Goal: Transaction & Acquisition: Purchase product/service

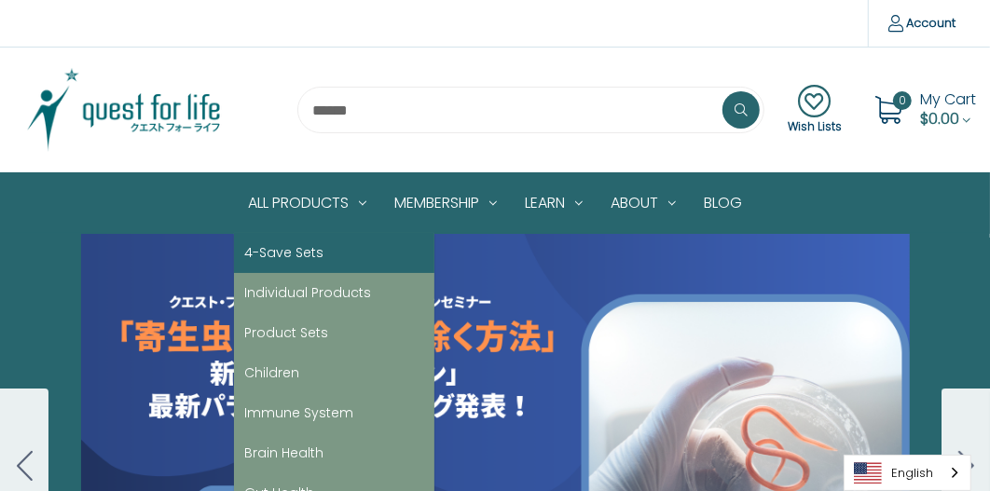
click at [303, 253] on link "4-Save Sets" at bounding box center [334, 253] width 200 height 40
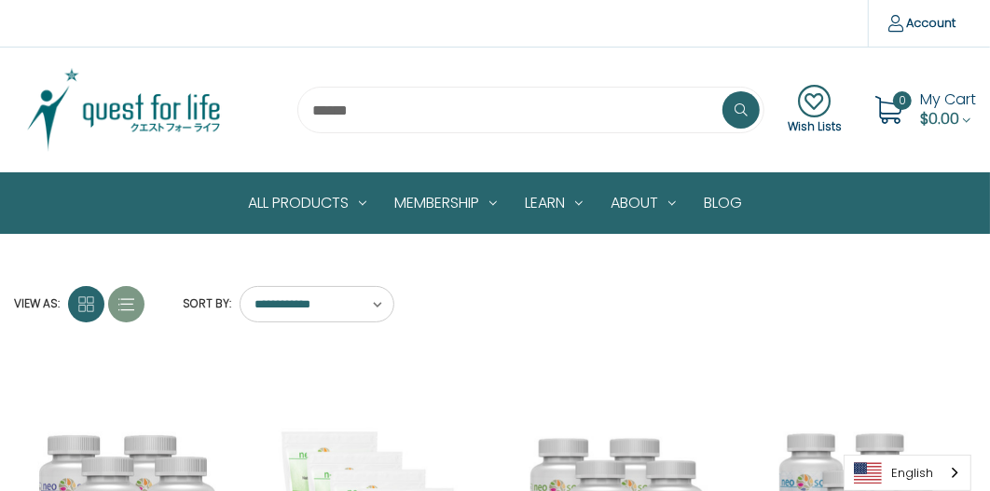
scroll to position [280, 0]
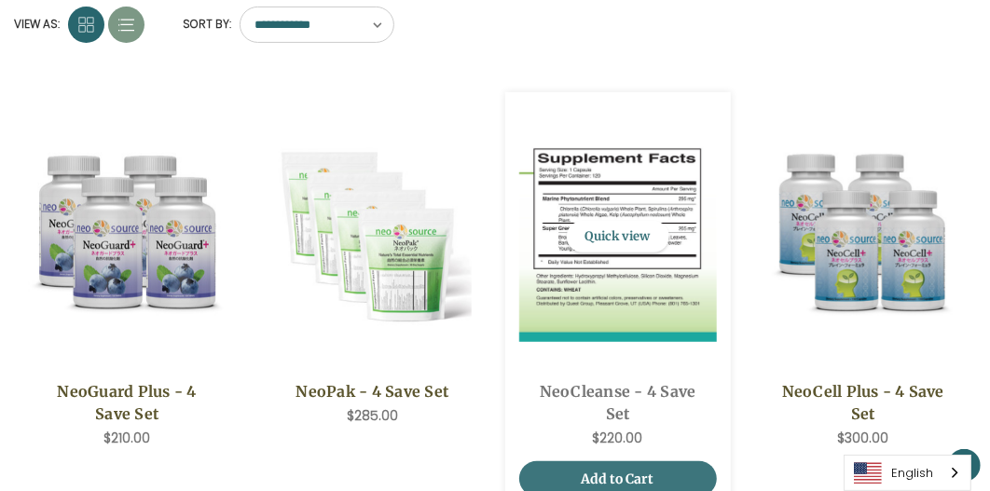
click at [655, 252] on img "NeoCleanse - 4 Save Set,$220.00\a" at bounding box center [618, 236] width 198 height 211
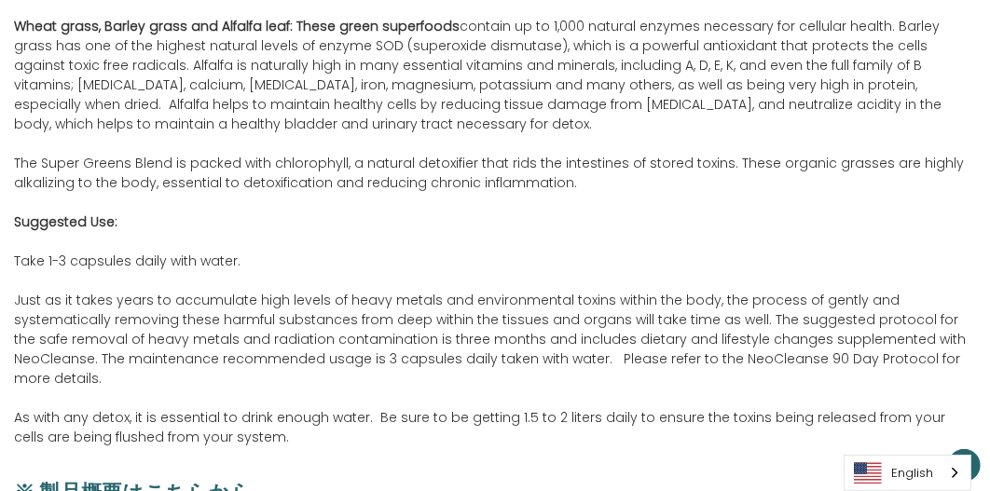
scroll to position [2050, 0]
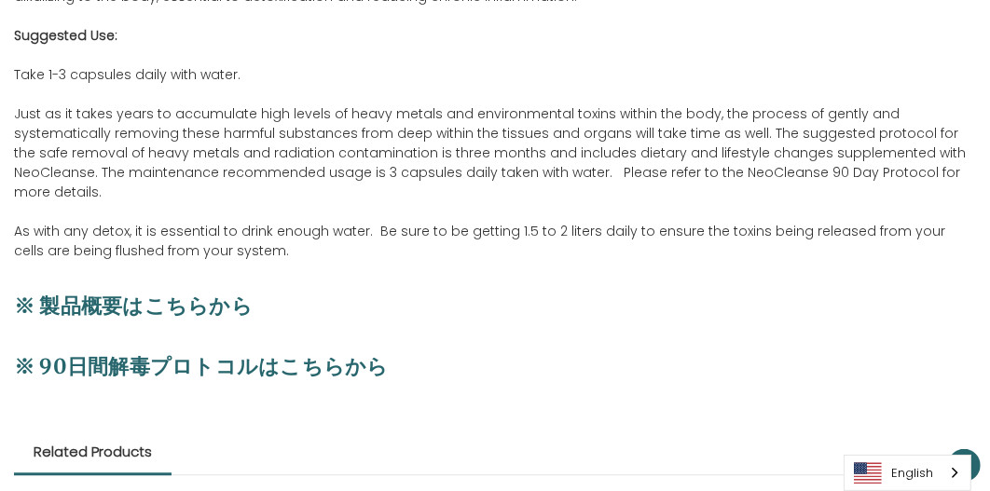
click at [173, 293] on span "※ 製品概要はこちらから" at bounding box center [133, 306] width 239 height 26
